Goal: Book appointment/travel/reservation

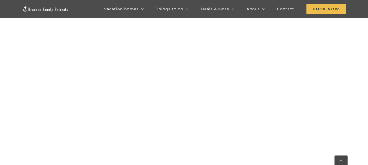
scroll to position [247, 0]
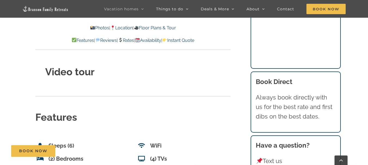
scroll to position [1963, 0]
